Goal: Information Seeking & Learning: Check status

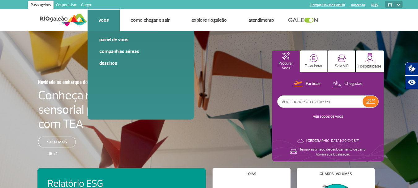
drag, startPoint x: 107, startPoint y: 18, endPoint x: 112, endPoint y: 33, distance: 15.3
click at [107, 19] on link "Voos" at bounding box center [103, 20] width 11 height 6
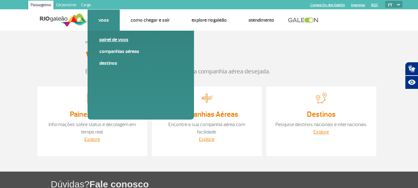
click at [114, 39] on link "Painel de voos" at bounding box center [140, 39] width 83 height 7
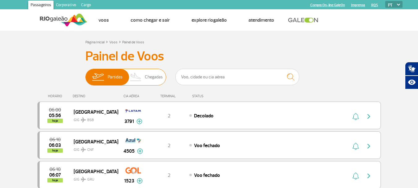
click at [153, 75] on span "Chegadas" at bounding box center [154, 77] width 18 height 16
click at [85, 74] on input "Partidas Chegadas" at bounding box center [85, 74] width 0 height 0
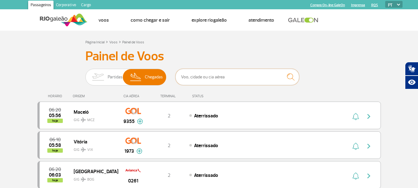
click at [217, 80] on input "text" at bounding box center [237, 77] width 124 height 16
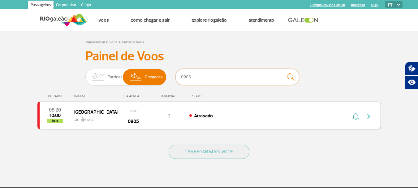
type input "0905"
click at [112, 117] on span "GIG MIA" at bounding box center [94, 118] width 40 height 9
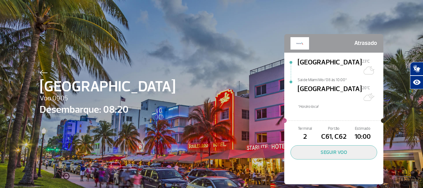
click at [220, 88] on div "Miami Voo 0905 [GEOGRAPHIC_DATA]: 08:20 Atrasado [GEOGRAPHIC_DATA] 23°C Sai de …" at bounding box center [211, 100] width 353 height 200
click at [41, 72] on img at bounding box center [44, 73] width 8 height 6
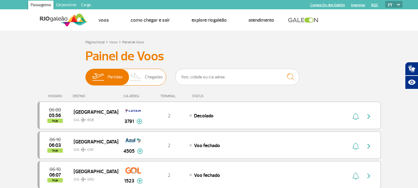
click at [153, 77] on span "Chegadas" at bounding box center [154, 77] width 18 height 16
click at [85, 74] on input "Partidas Chegadas" at bounding box center [85, 74] width 0 height 0
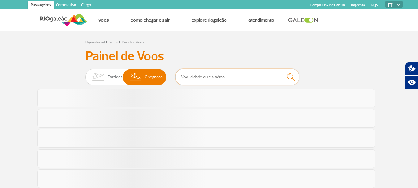
click at [219, 78] on input "text" at bounding box center [237, 77] width 124 height 16
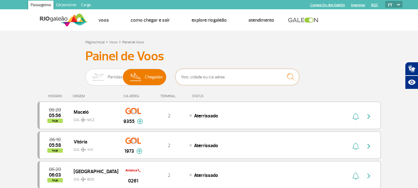
type input "[GEOGRAPHIC_DATA]"
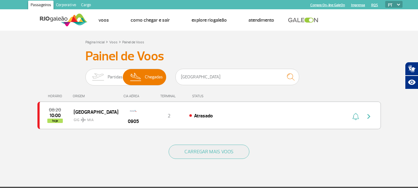
click at [62, 168] on div "CARREGAR MAIS VOOS" at bounding box center [208, 162] width 343 height 50
click at [102, 148] on div "CARREGAR MAIS VOOS" at bounding box center [208, 162] width 343 height 50
